Goal: Check status: Check status

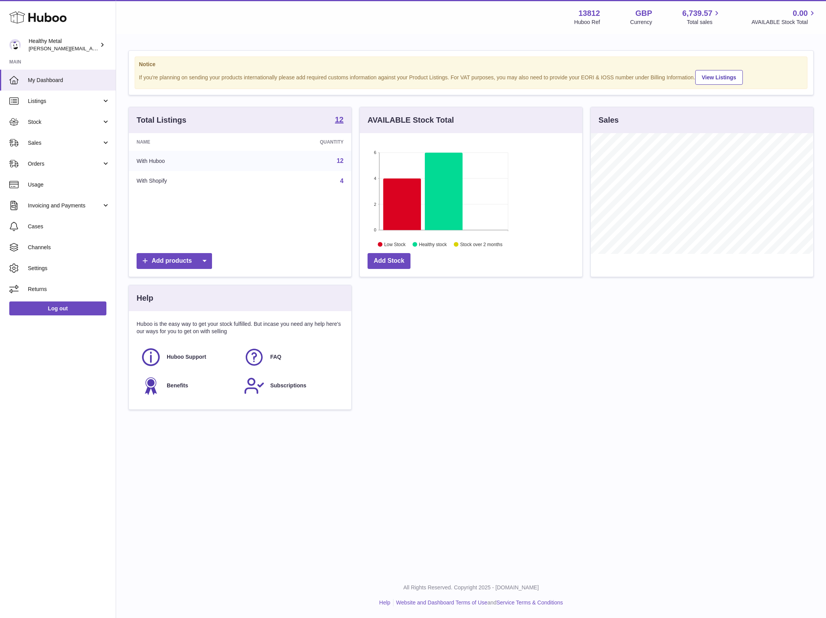
scroll to position [120, 222]
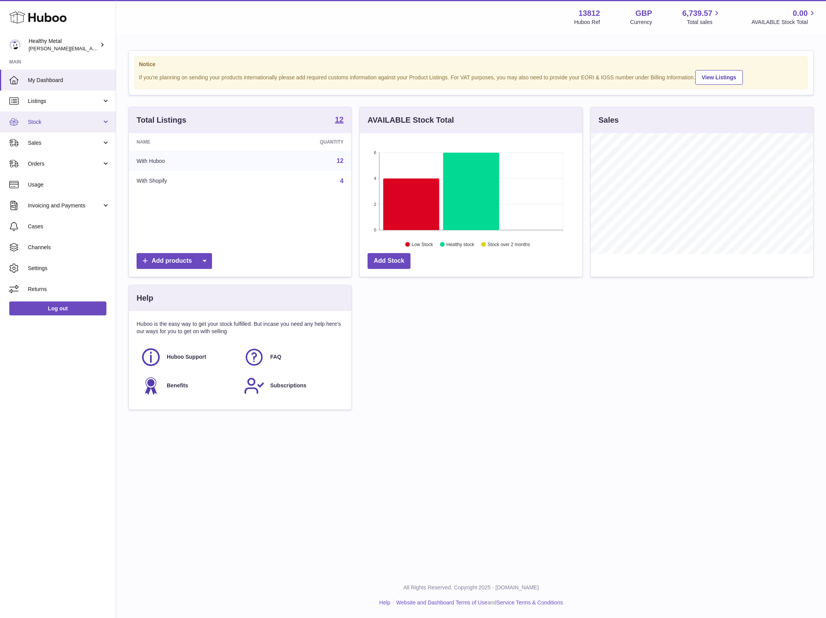
click at [40, 127] on link "Stock" at bounding box center [58, 121] width 116 height 21
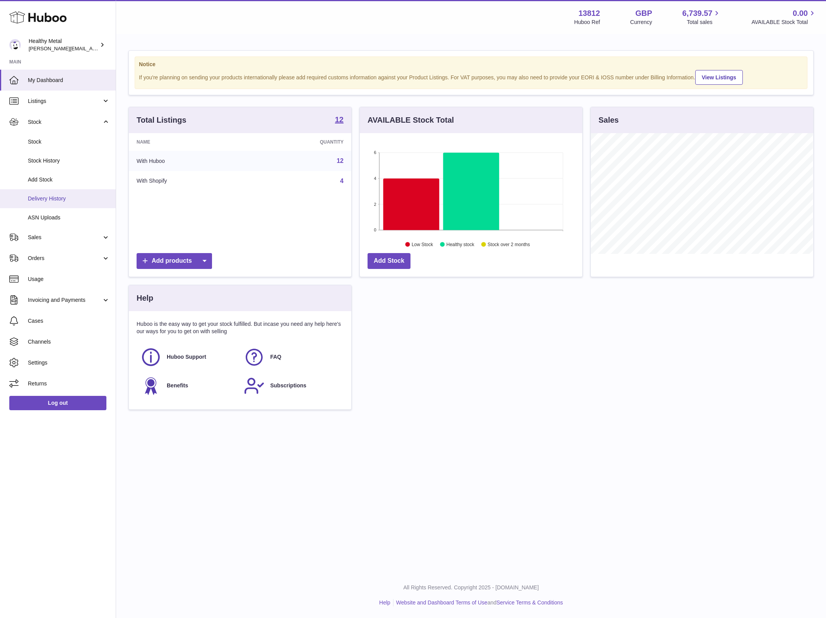
click at [64, 200] on span "Delivery History" at bounding box center [69, 198] width 82 height 7
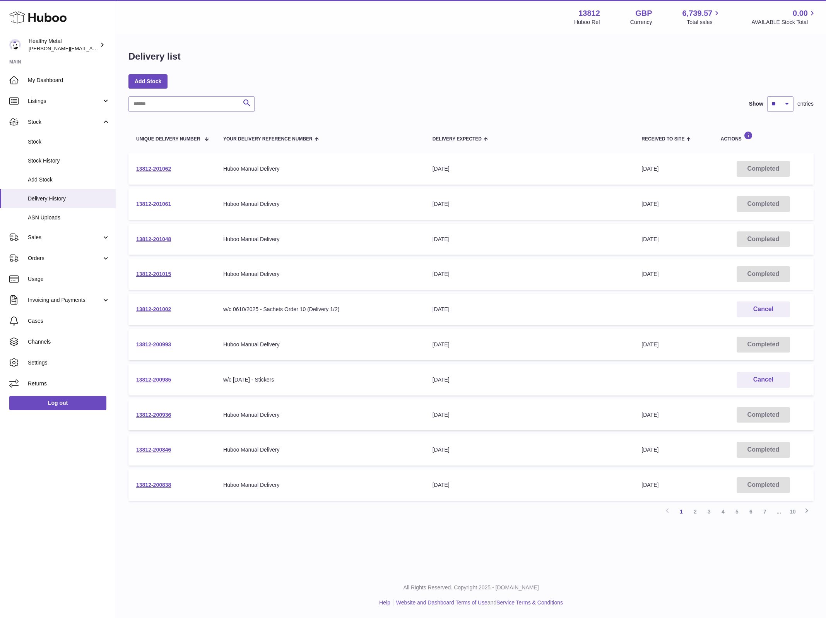
click at [160, 204] on link "13812-201061" at bounding box center [153, 204] width 35 height 6
click at [159, 174] on td "13812-201062" at bounding box center [171, 168] width 87 height 31
click at [159, 171] on link "13812-201062" at bounding box center [153, 169] width 35 height 6
click at [696, 513] on link "2" at bounding box center [695, 512] width 14 height 14
click at [159, 90] on div "Delivery list Add Stock Search Show ** ** ** *** entries Unique Delivery Number…" at bounding box center [471, 287] width 710 height 505
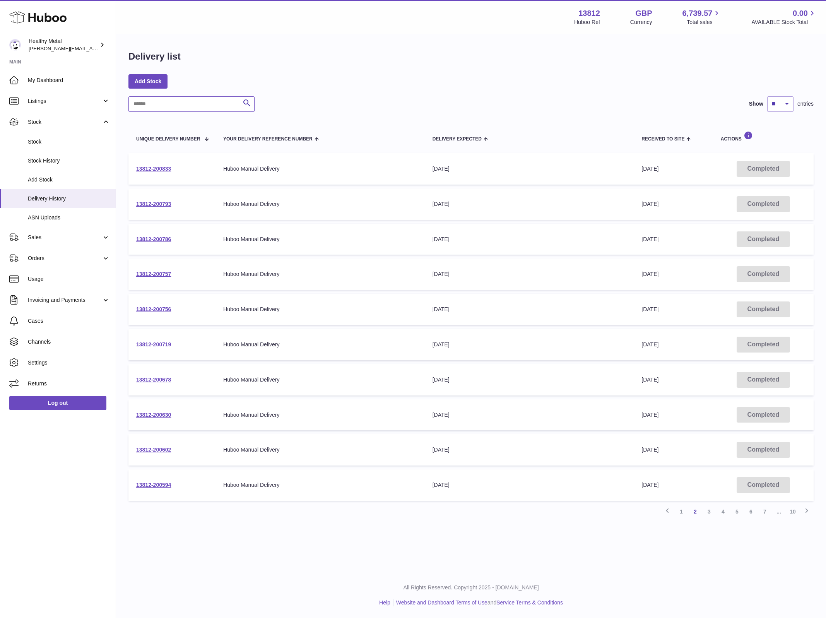
click at [157, 105] on input "text" at bounding box center [191, 103] width 126 height 15
type input "*********"
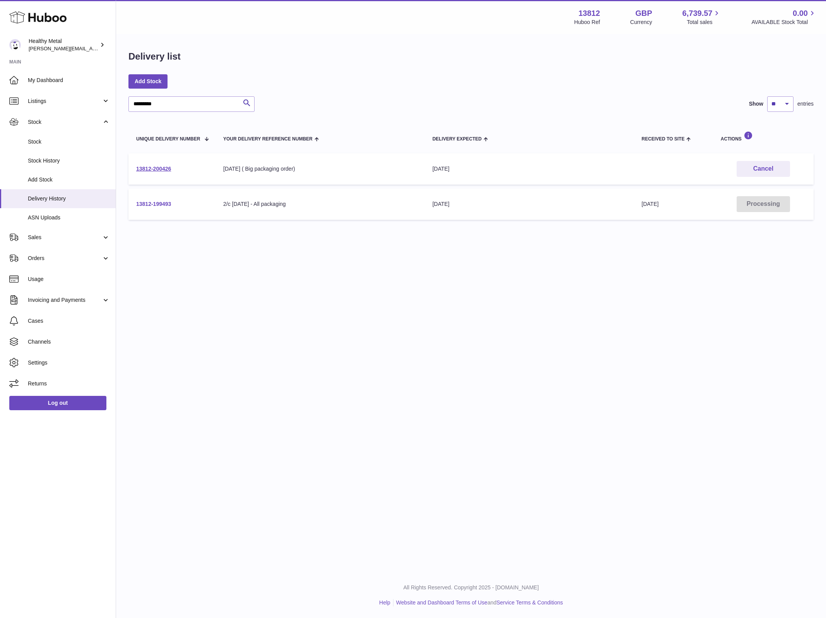
click at [159, 206] on link "13812-199493" at bounding box center [153, 204] width 35 height 6
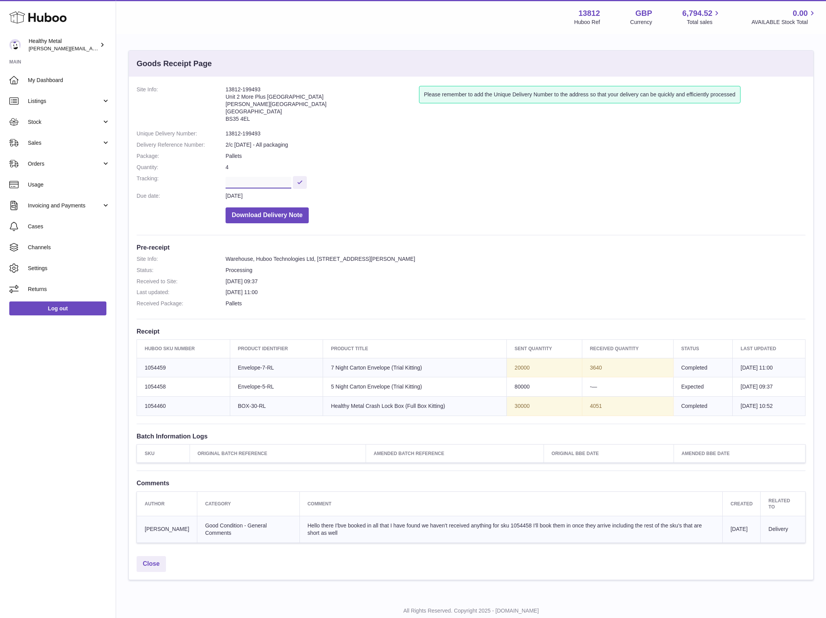
click at [291, 182] on input "text" at bounding box center [259, 183] width 66 height 12
click at [302, 183] on button at bounding box center [300, 182] width 14 height 13
click at [273, 188] on dl "Site Info: 13812-199493 Unit 2 More Plus Central Park Hudson Ave Severn Beach B…" at bounding box center [471, 156] width 669 height 141
click at [271, 185] on input "text" at bounding box center [259, 183] width 66 height 12
click at [300, 159] on dd "Pallets" at bounding box center [516, 155] width 580 height 7
